Goal: Find specific page/section: Find specific page/section

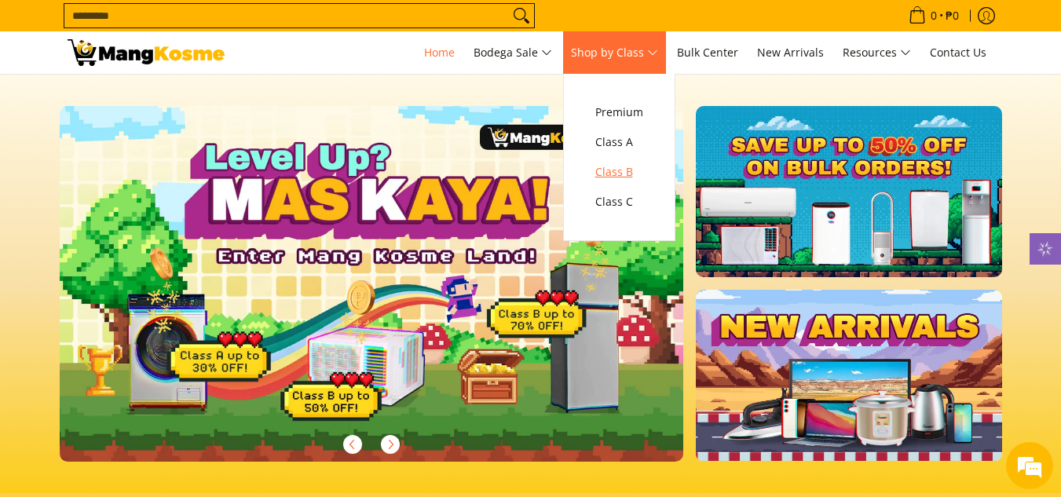
click at [629, 177] on span "Class B" at bounding box center [619, 173] width 48 height 20
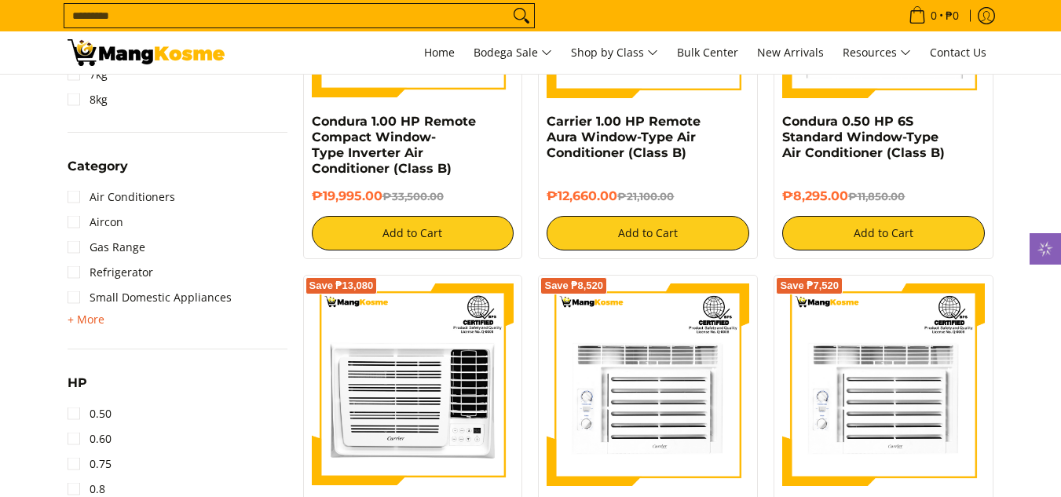
click at [88, 321] on span "+ More" at bounding box center [86, 319] width 37 height 13
click at [87, 322] on link "Washing Machine" at bounding box center [126, 322] width 116 height 25
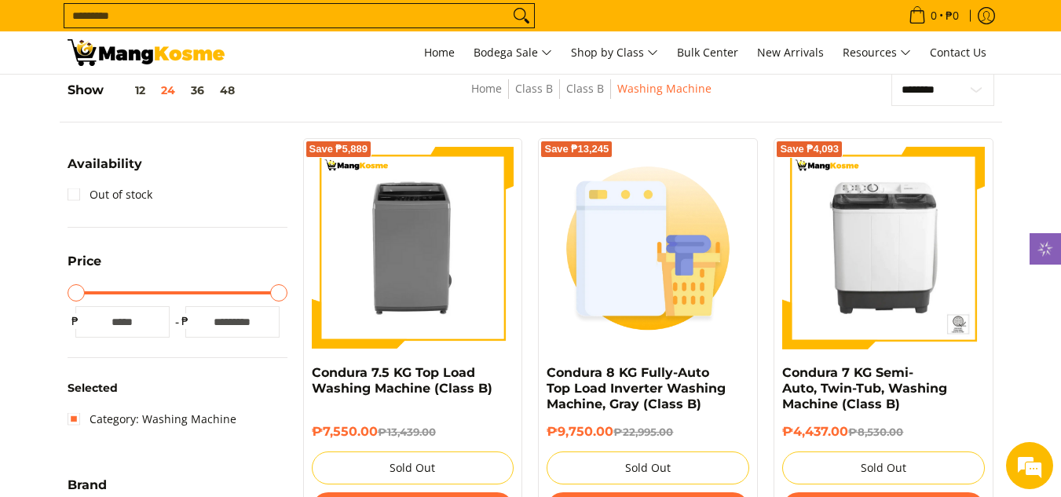
scroll to position [222, 0]
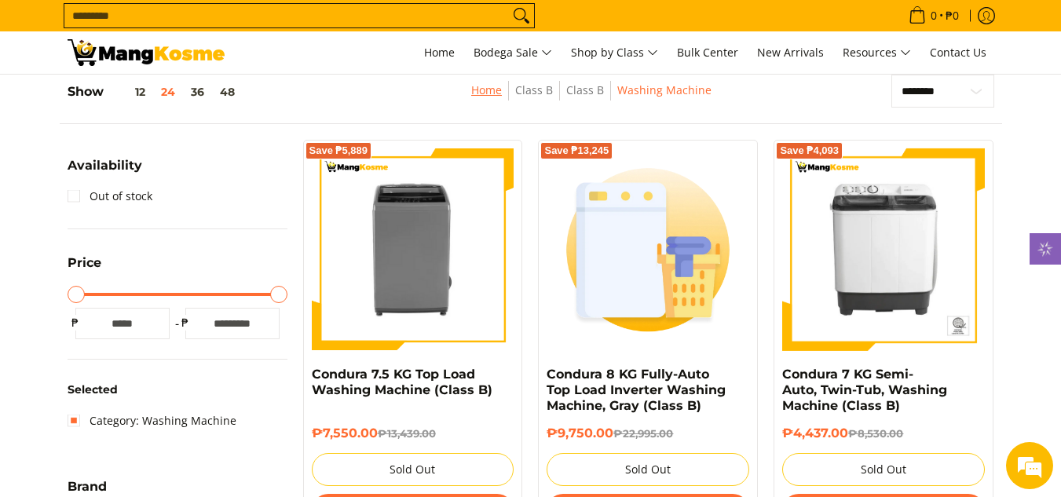
click at [496, 90] on link "Home" at bounding box center [486, 89] width 31 height 15
